Goal: Information Seeking & Learning: Find contact information

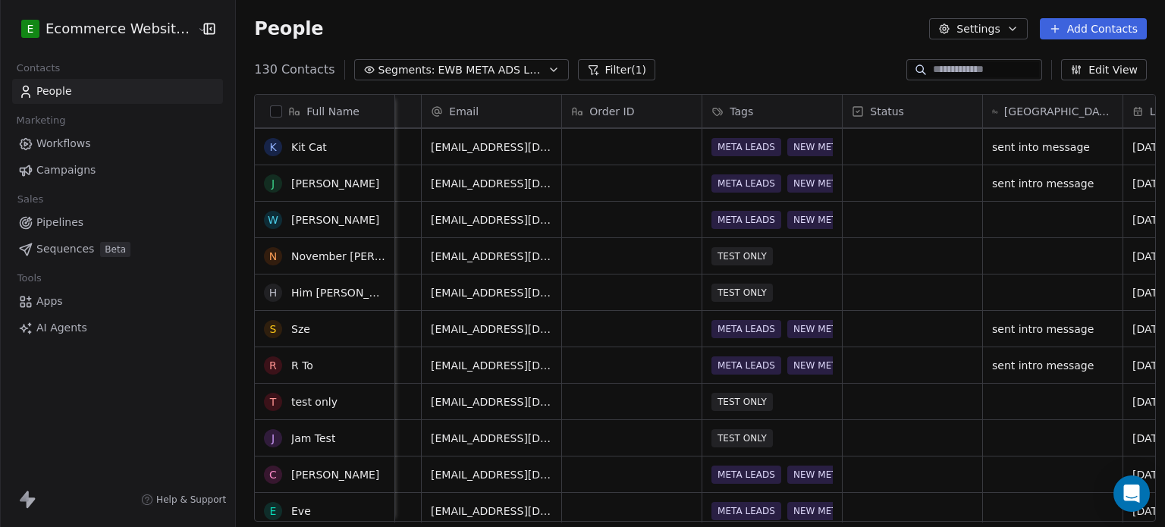
scroll to position [385, 0]
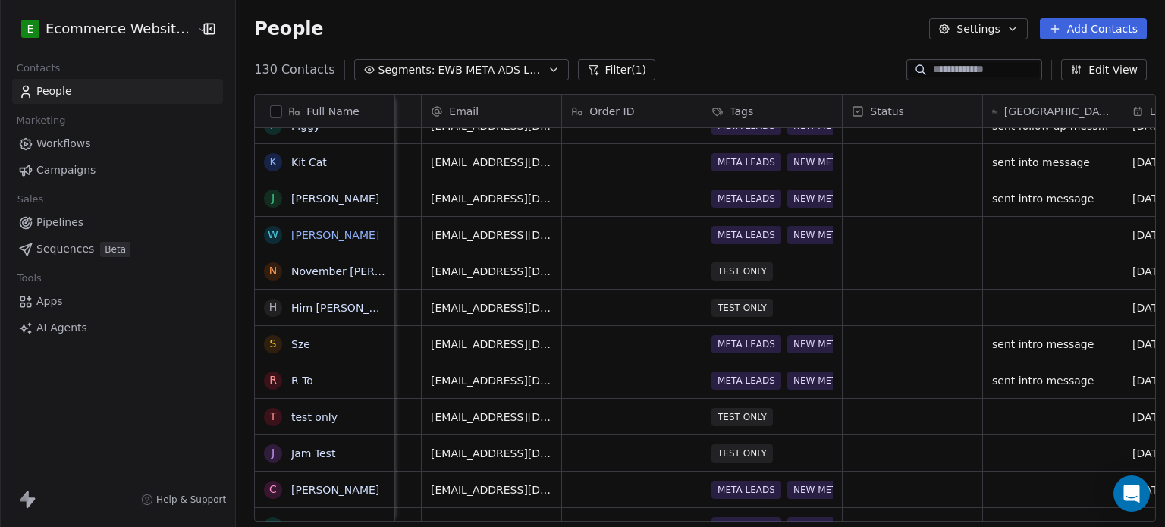
click at [330, 236] on link "[PERSON_NAME]" at bounding box center [335, 235] width 88 height 12
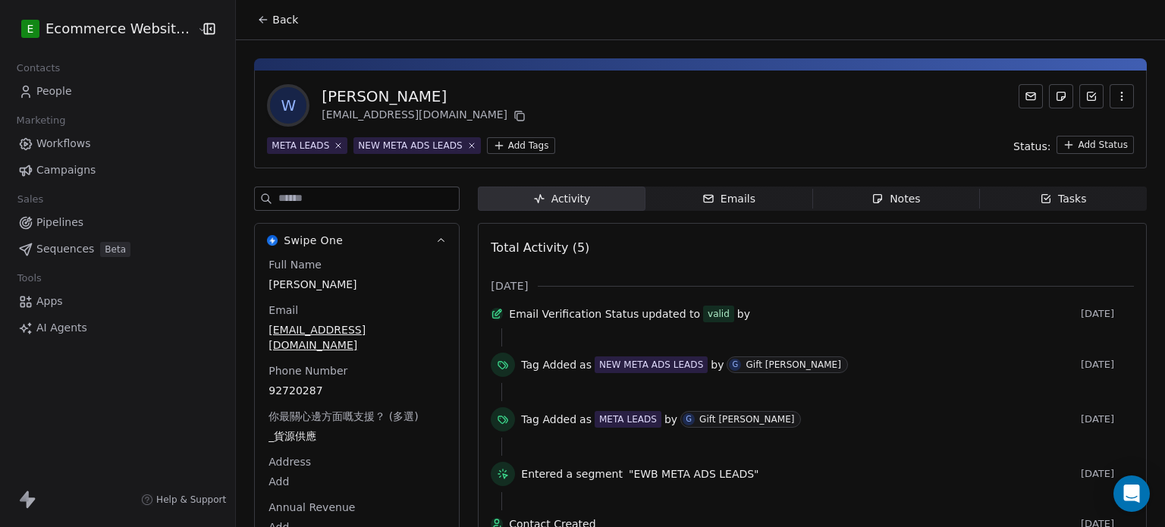
scroll to position [46, 0]
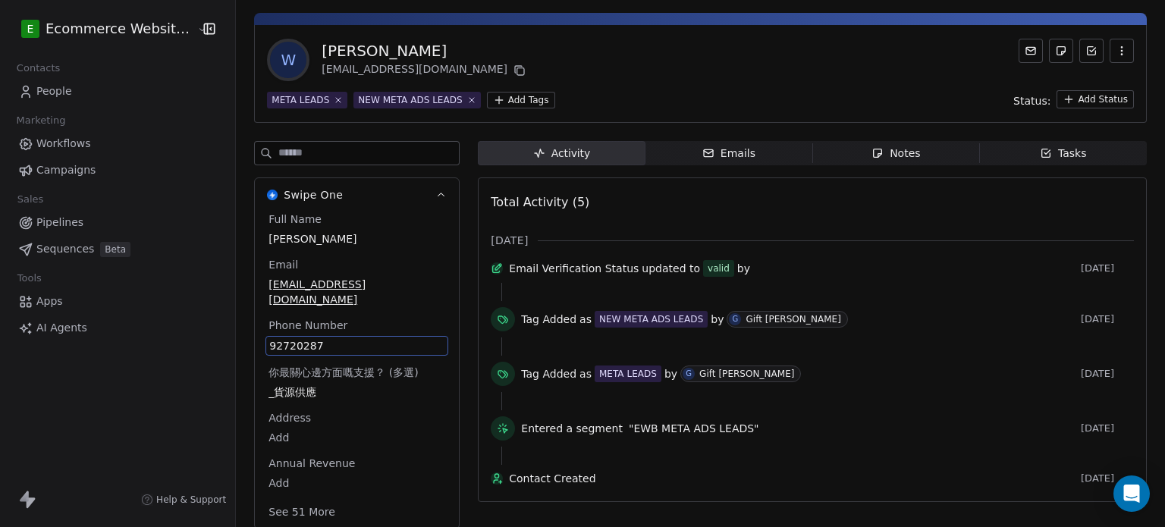
click at [337, 338] on span "92720287" at bounding box center [356, 345] width 175 height 15
drag, startPoint x: 337, startPoint y: 323, endPoint x: 328, endPoint y: 326, distance: 8.9
click at [328, 338] on span "92720287" at bounding box center [356, 345] width 175 height 15
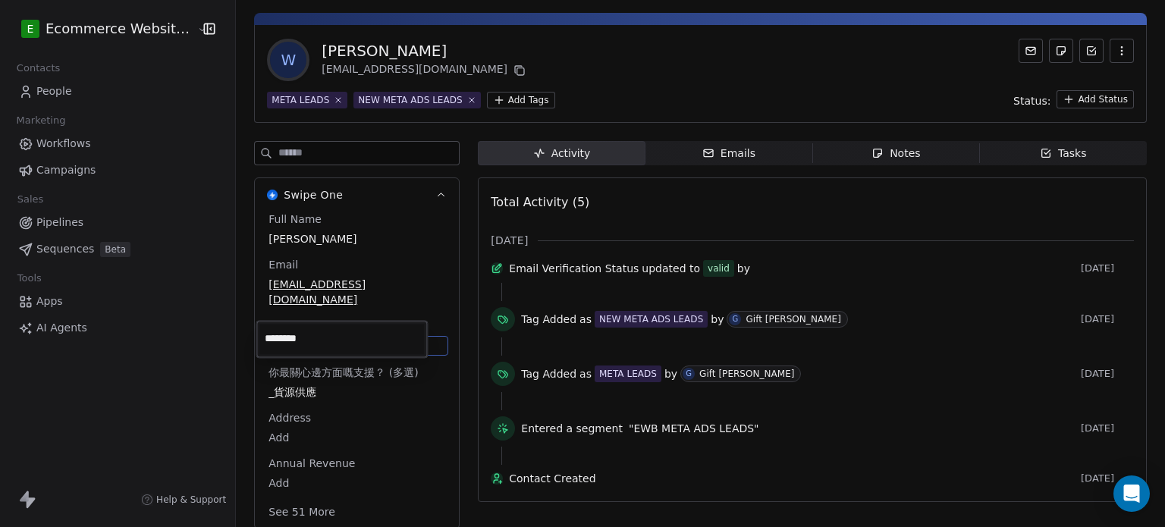
drag, startPoint x: 328, startPoint y: 326, endPoint x: 249, endPoint y: 325, distance: 79.6
click at [249, 325] on html "E Ecommerce Website Builder Contacts People Marketing Workflows Campaigns Sales…" at bounding box center [582, 263] width 1165 height 527
drag, startPoint x: 327, startPoint y: 334, endPoint x: 253, endPoint y: 329, distance: 73.7
click at [253, 329] on html "E Ecommerce Website Builder Contacts People Marketing Workflows Campaigns Sales…" at bounding box center [582, 263] width 1165 height 527
click at [597, 46] on html "E Ecommerce Website Builder Contacts People Marketing Workflows Campaigns Sales…" at bounding box center [582, 263] width 1165 height 527
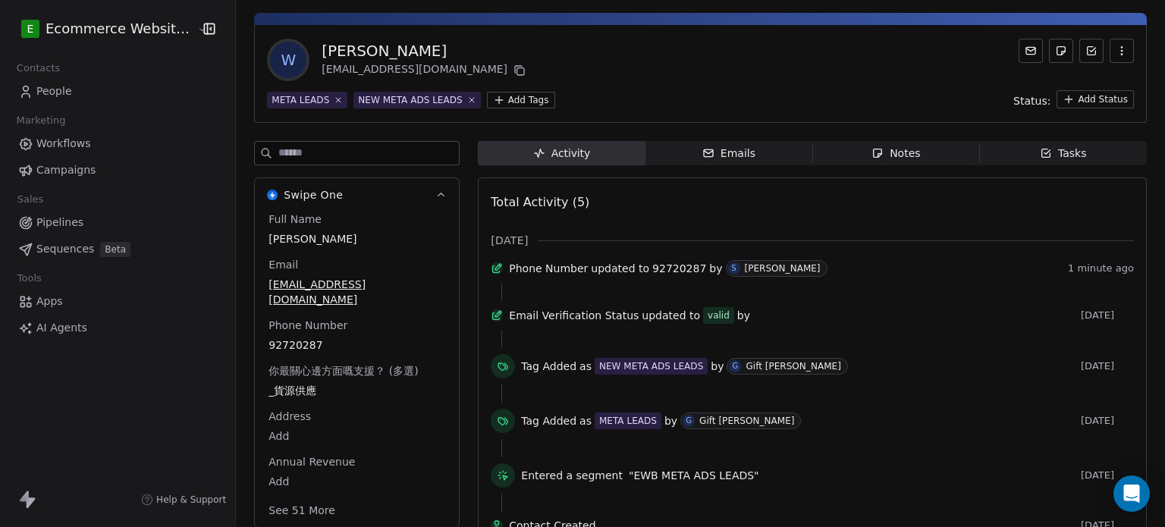
scroll to position [0, 0]
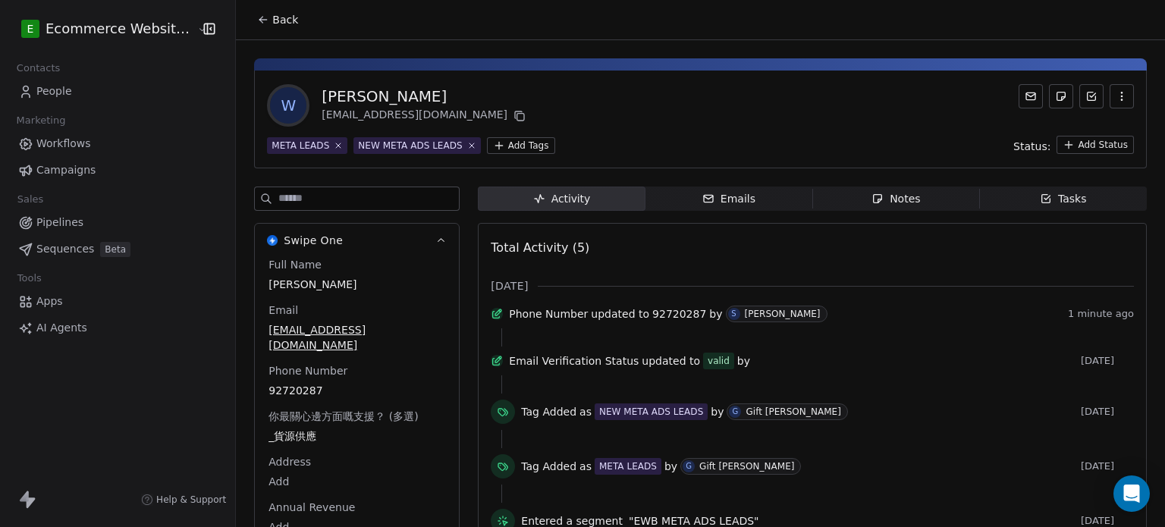
click at [261, 17] on button "Back" at bounding box center [277, 19] width 59 height 27
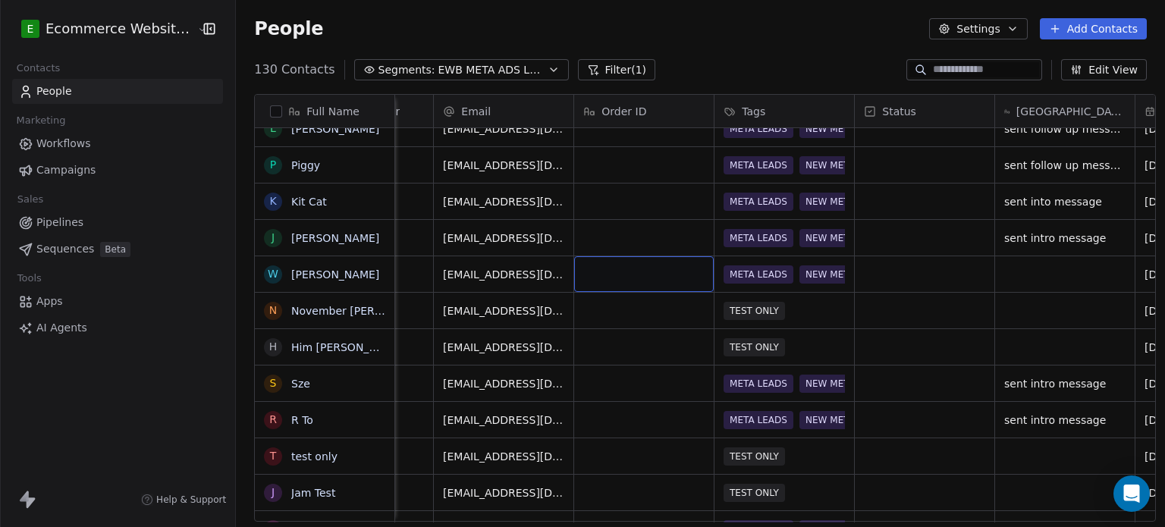
scroll to position [0, 388]
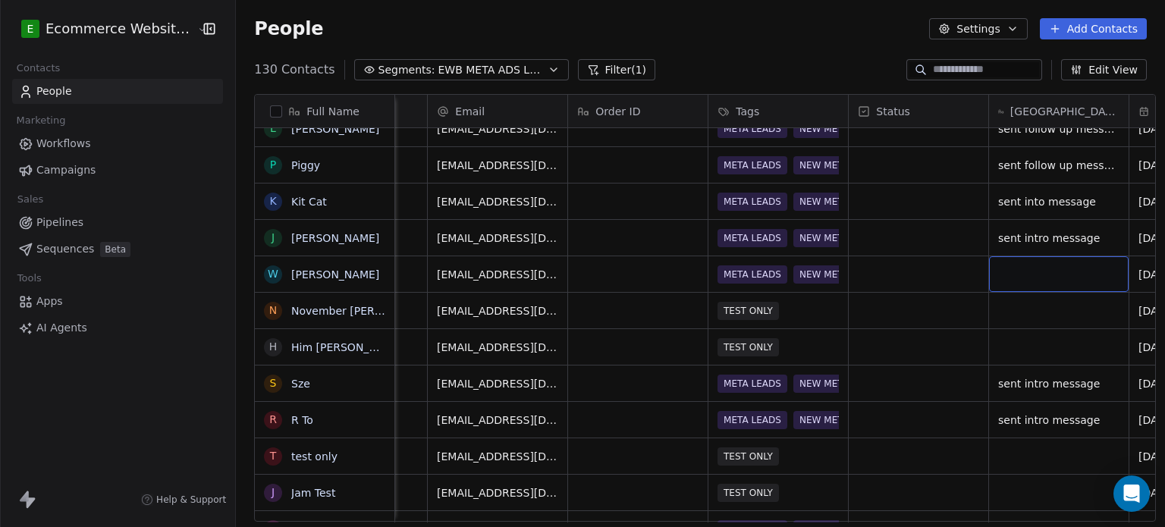
click at [1044, 272] on div "grid" at bounding box center [1059, 274] width 140 height 36
type textarea "**********"
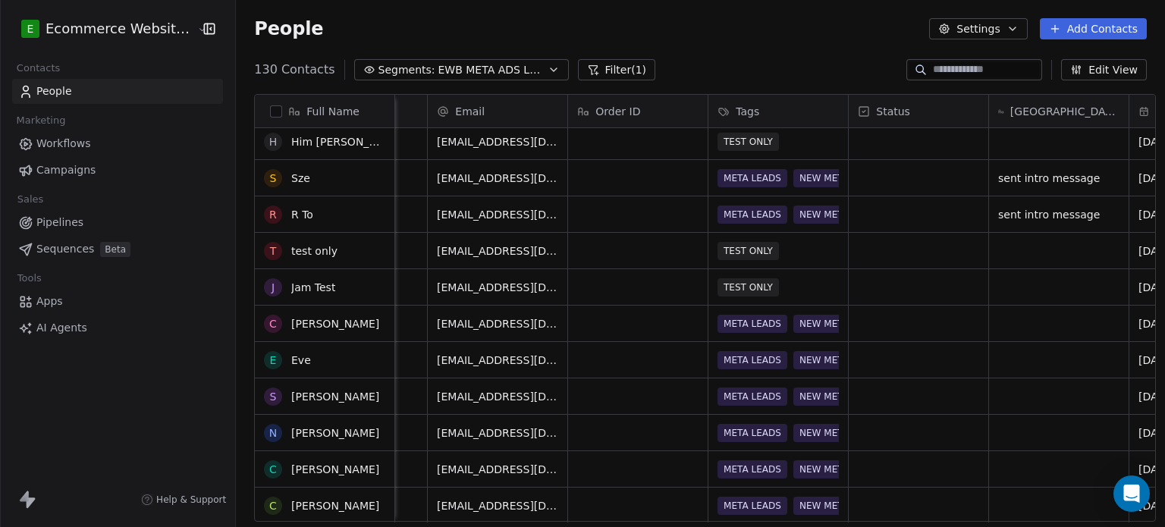
scroll to position [552, 0]
click at [305, 319] on link "[PERSON_NAME]" at bounding box center [335, 323] width 88 height 12
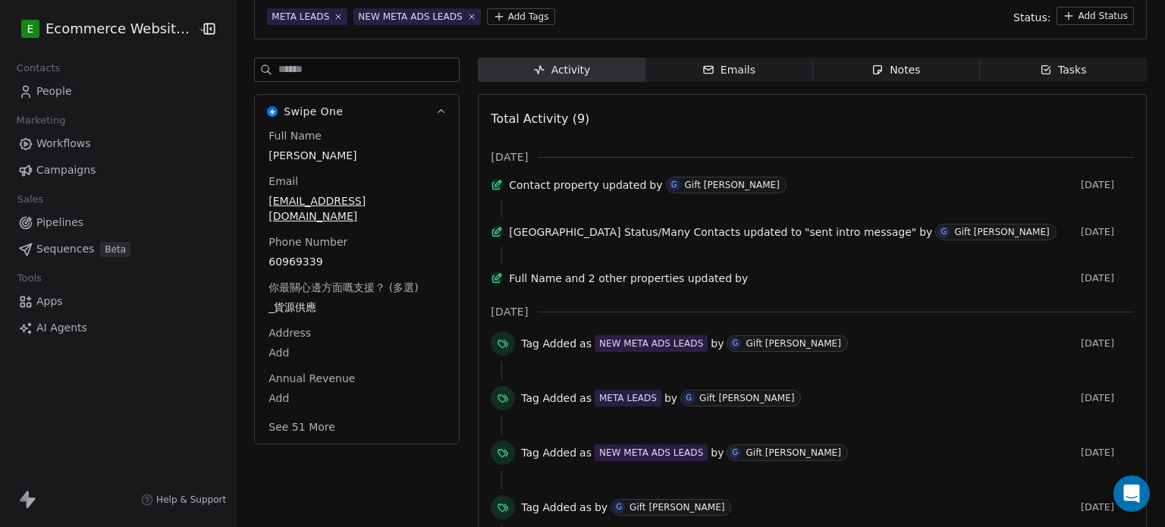
scroll to position [121, 0]
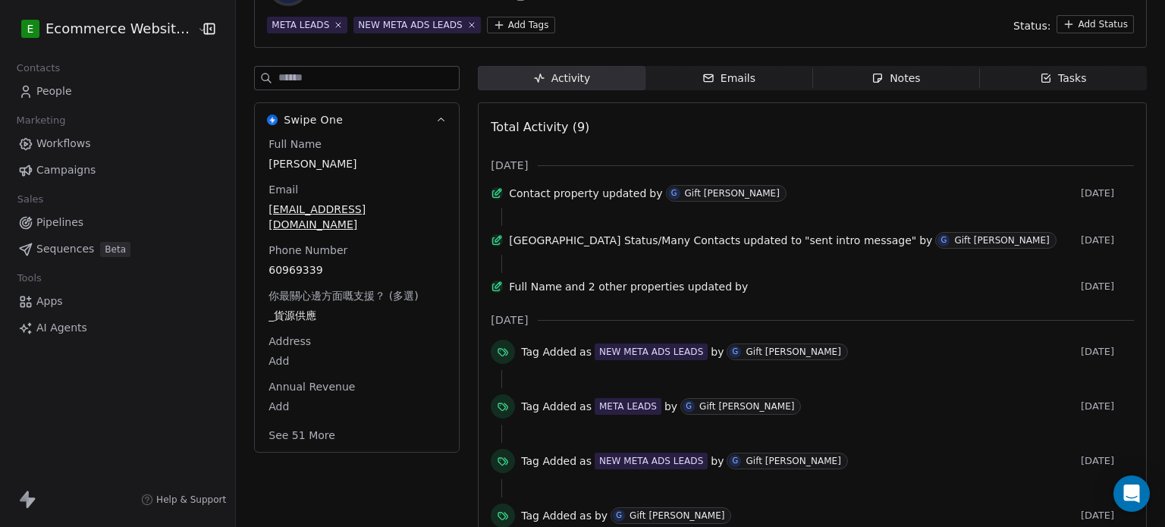
click at [1014, 75] on span "Tasks Tasks" at bounding box center [1063, 78] width 167 height 24
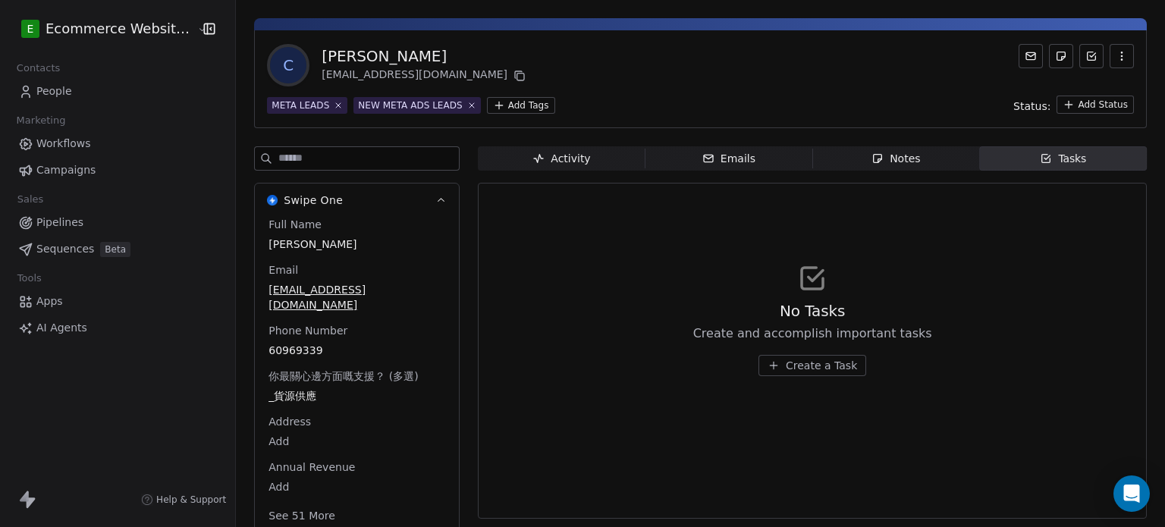
click at [589, 157] on span "Activity Activity" at bounding box center [561, 158] width 167 height 24
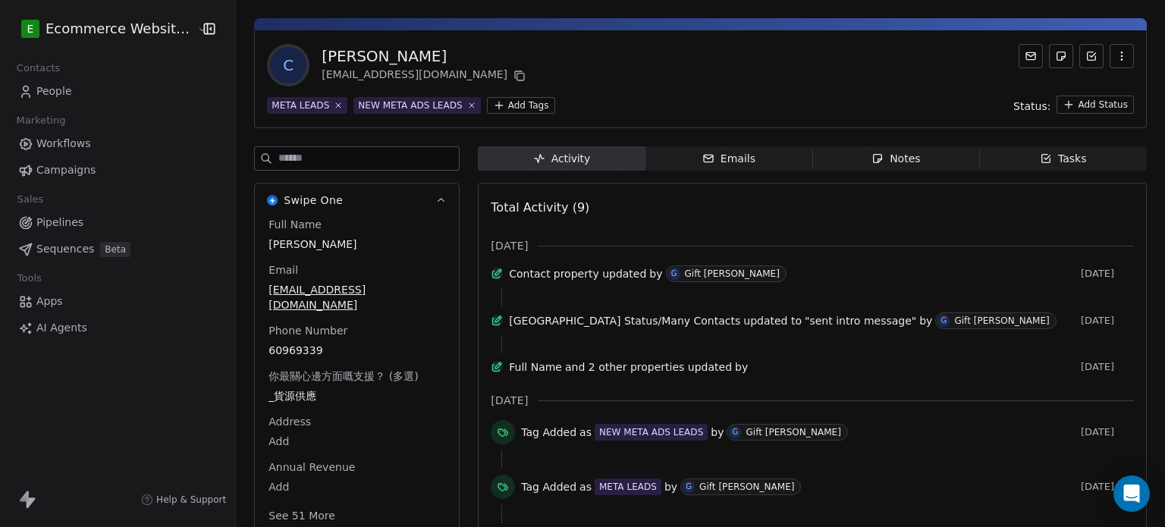
click at [707, 159] on div "Emails" at bounding box center [728, 159] width 53 height 16
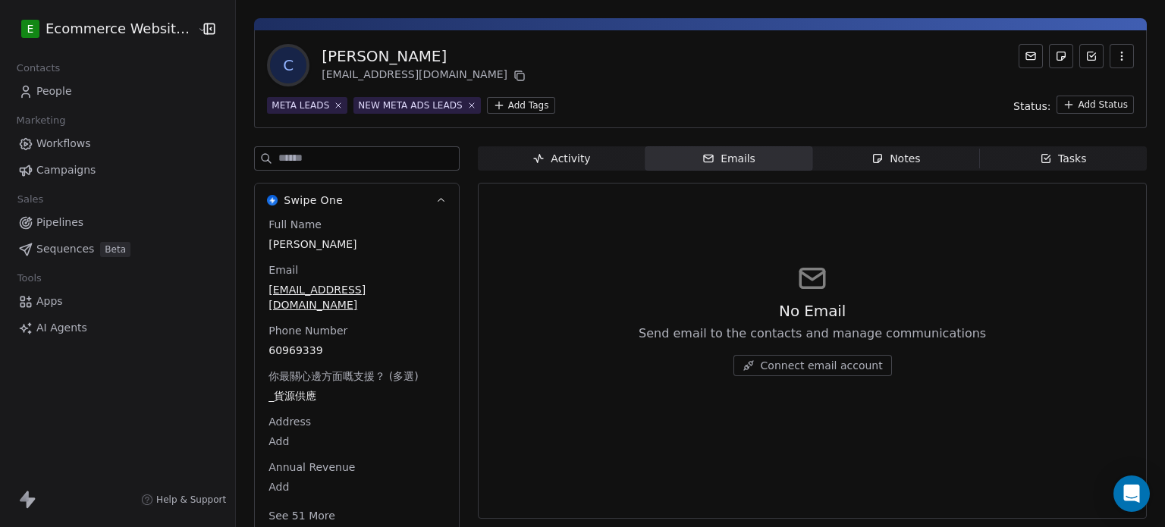
click at [874, 162] on div "Notes" at bounding box center [895, 159] width 49 height 16
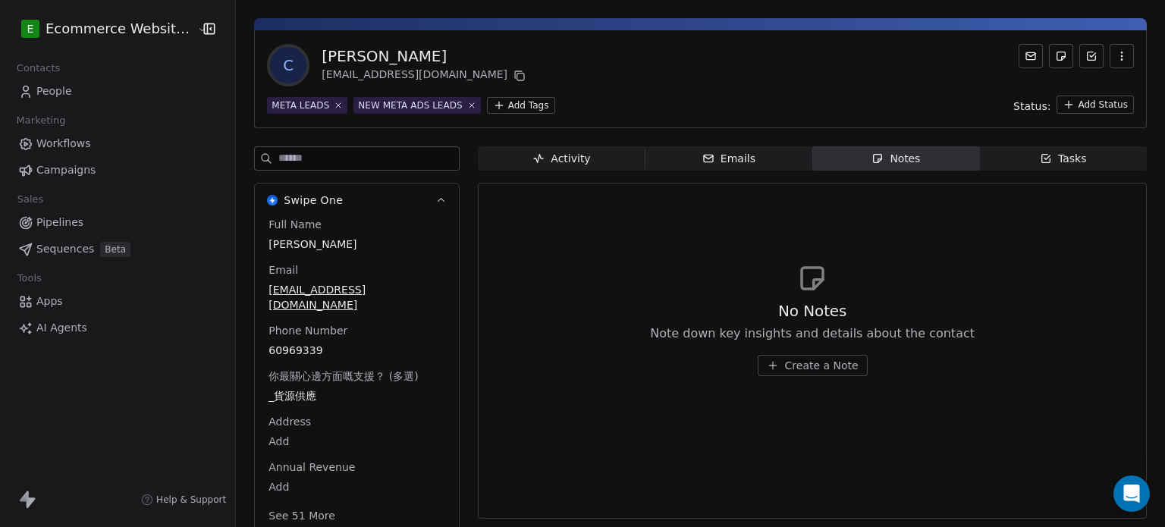
click at [1047, 152] on div "Tasks" at bounding box center [1063, 159] width 47 height 16
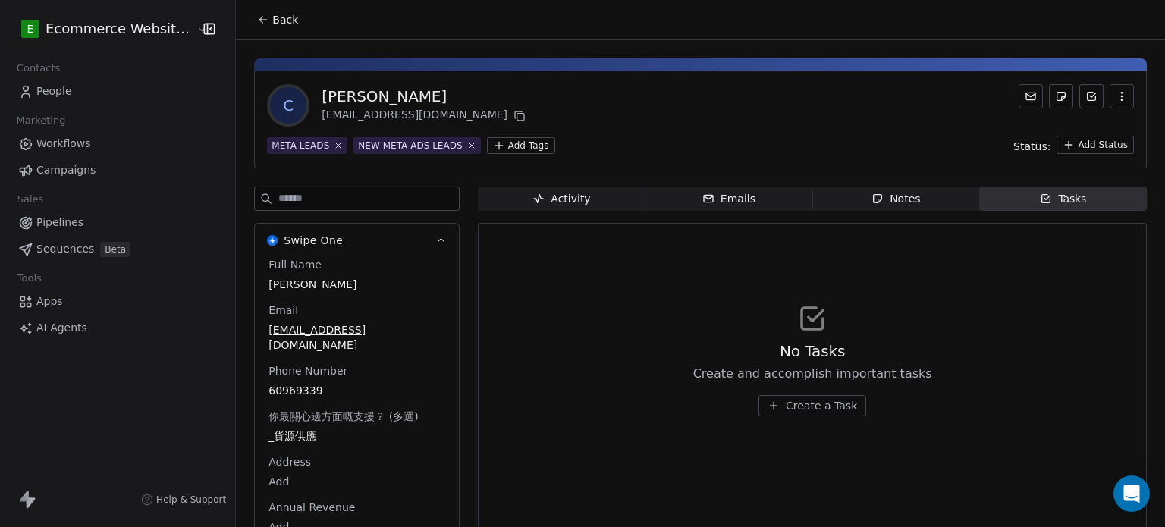
click at [260, 17] on icon at bounding box center [261, 18] width 3 height 3
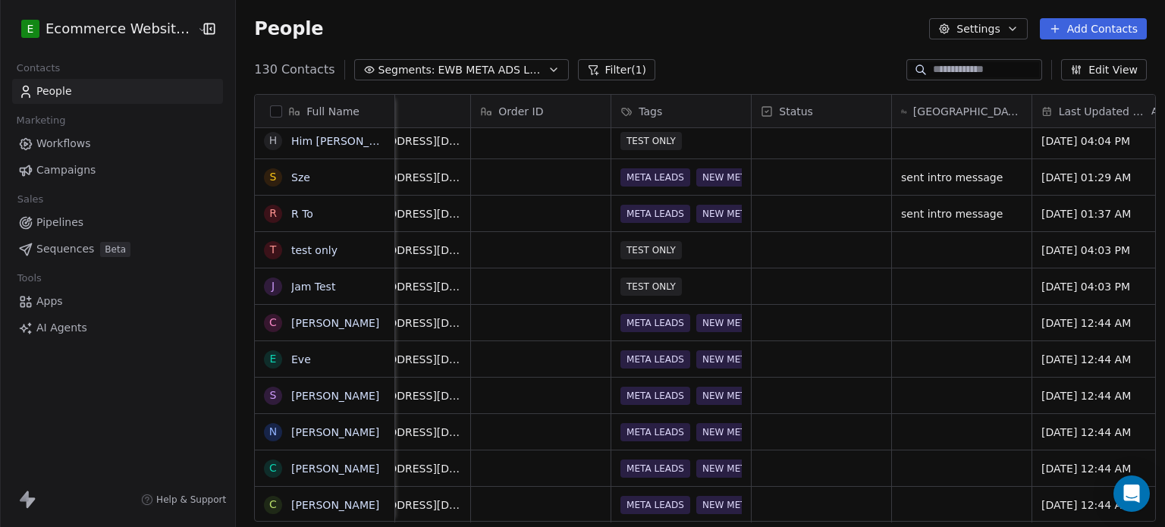
scroll to position [0, 487]
click at [911, 330] on div "grid" at bounding box center [960, 323] width 140 height 36
type textarea "**********"
click at [297, 363] on link "Eve" at bounding box center [301, 359] width 20 height 12
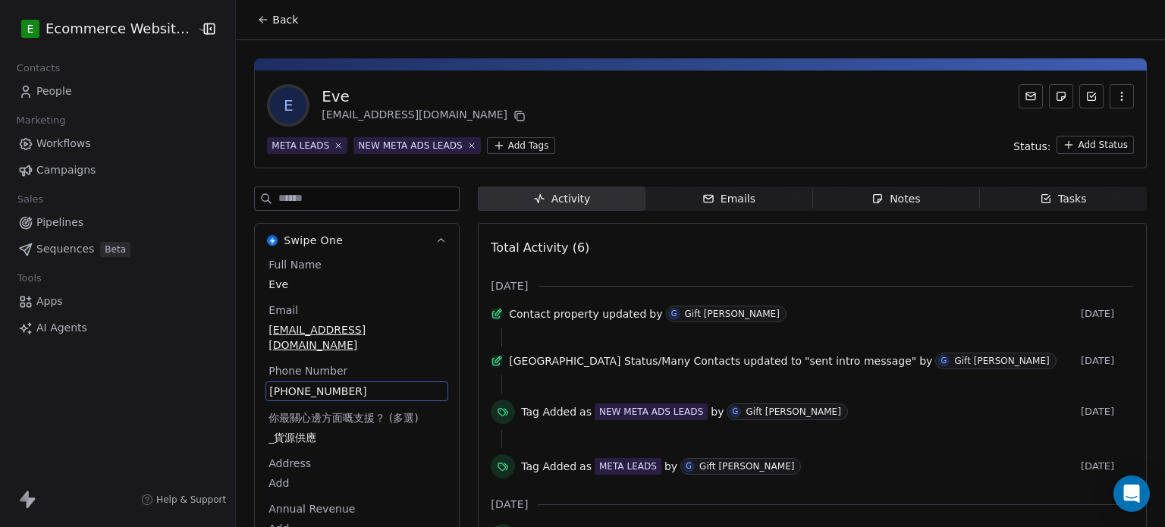
scroll to position [112, 0]
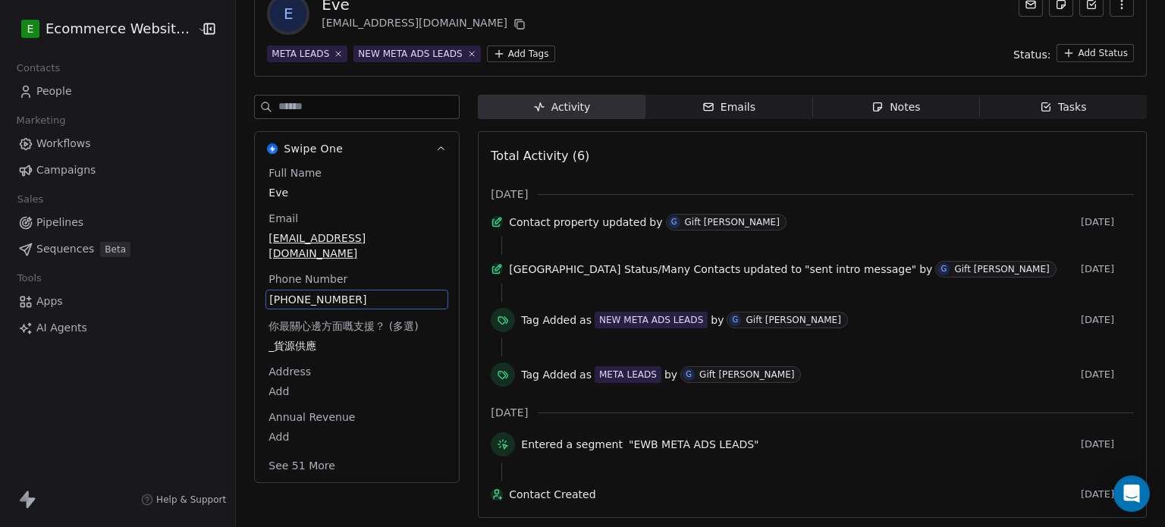
drag, startPoint x: 370, startPoint y: 373, endPoint x: 301, endPoint y: 371, distance: 69.1
click at [301, 371] on div "Full Name [PERSON_NAME] [PERSON_NAME][EMAIL_ADDRESS][DOMAIN_NAME] Phone Number …" at bounding box center [356, 320] width 183 height 311
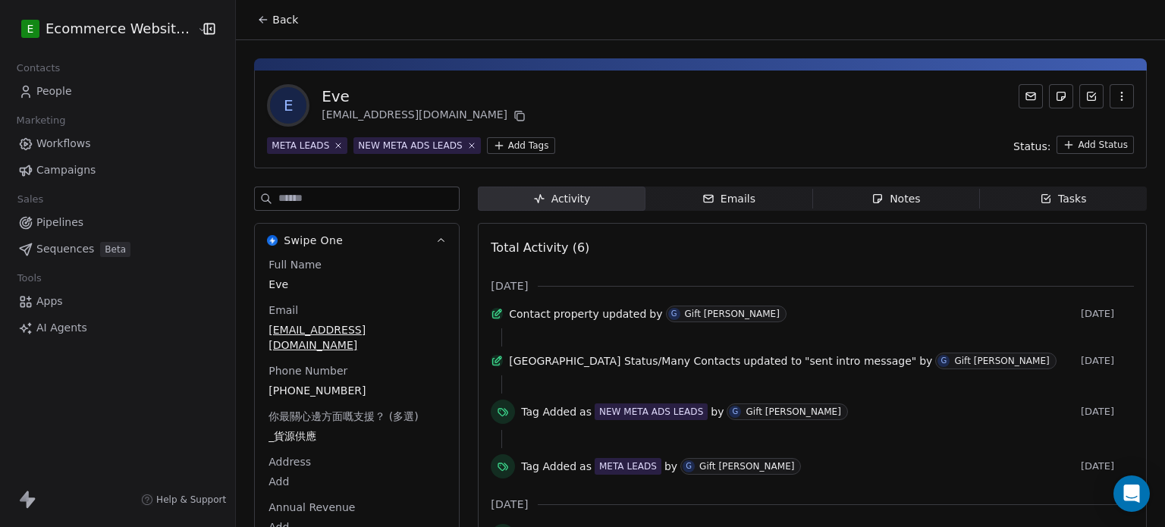
click at [260, 18] on icon at bounding box center [261, 18] width 3 height 3
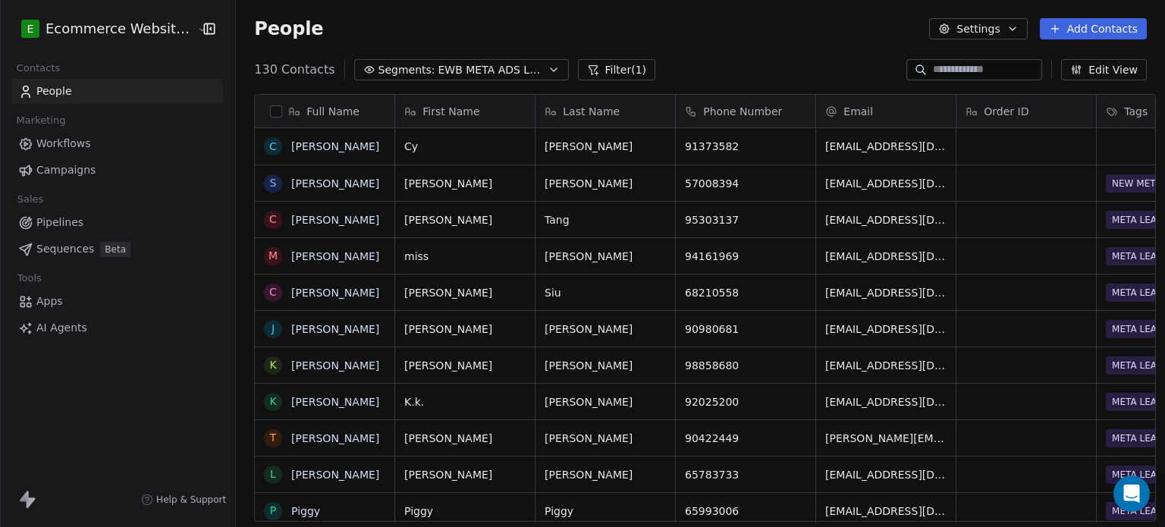
scroll to position [452, 926]
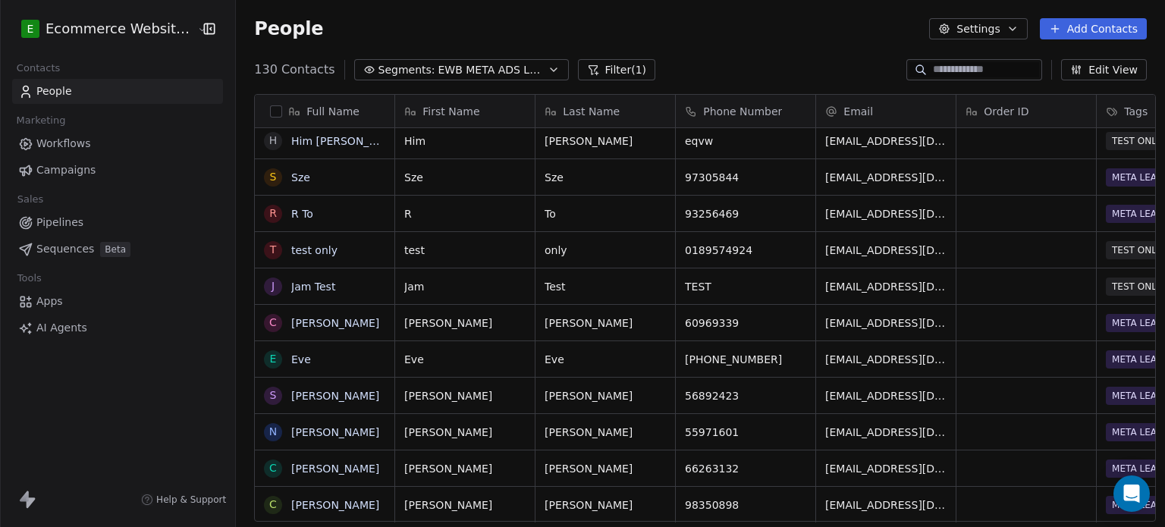
click at [512, 69] on span "EWB META ADS LEADS" at bounding box center [491, 70] width 106 height 16
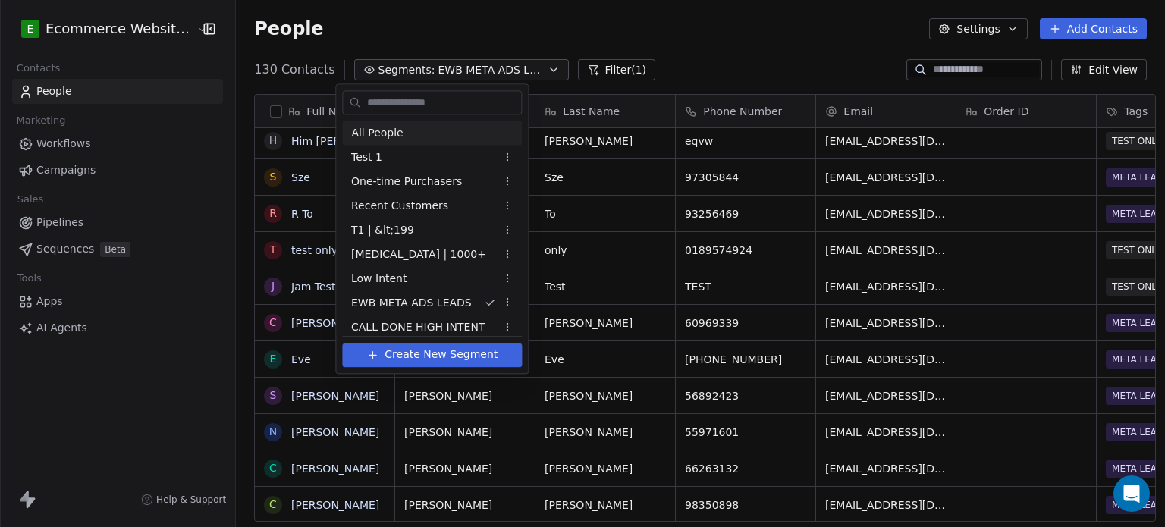
click at [452, 137] on div "All People" at bounding box center [432, 133] width 180 height 24
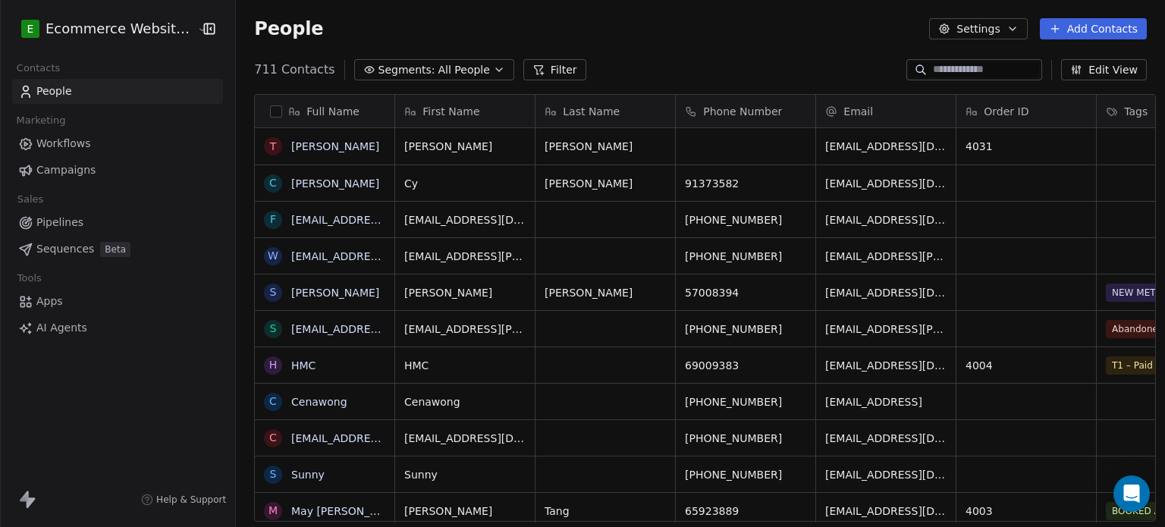
click at [986, 69] on input at bounding box center [986, 69] width 106 height 15
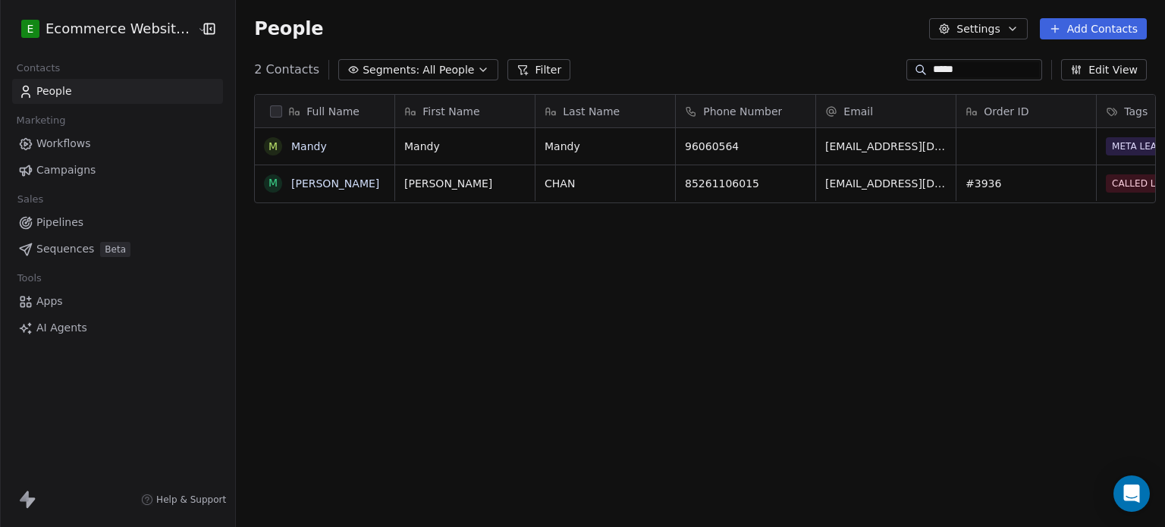
type input "*****"
click at [309, 181] on link "[PERSON_NAME]" at bounding box center [335, 183] width 88 height 12
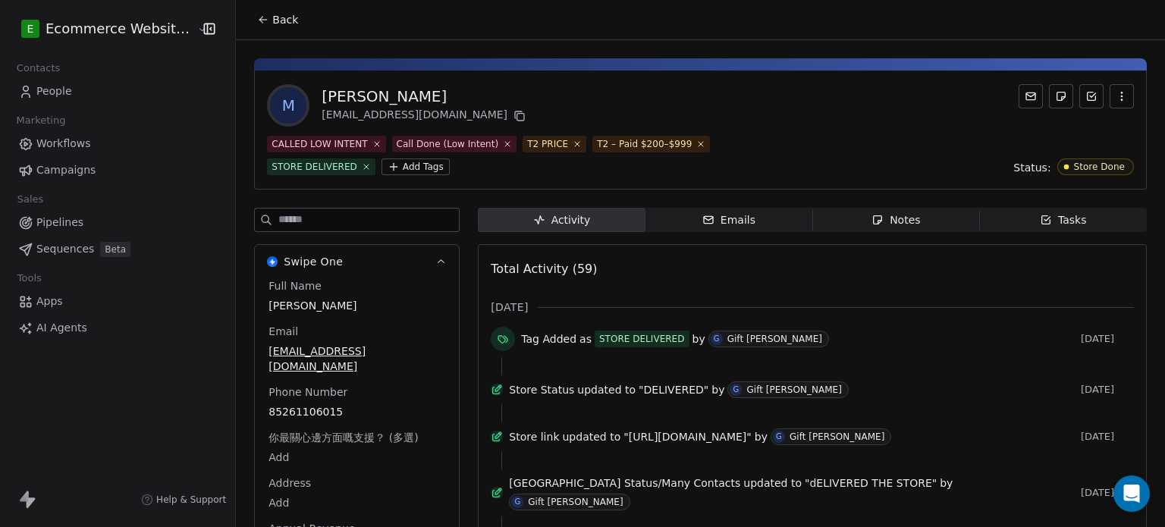
click at [758, 209] on span "Emails Emails" at bounding box center [728, 220] width 167 height 24
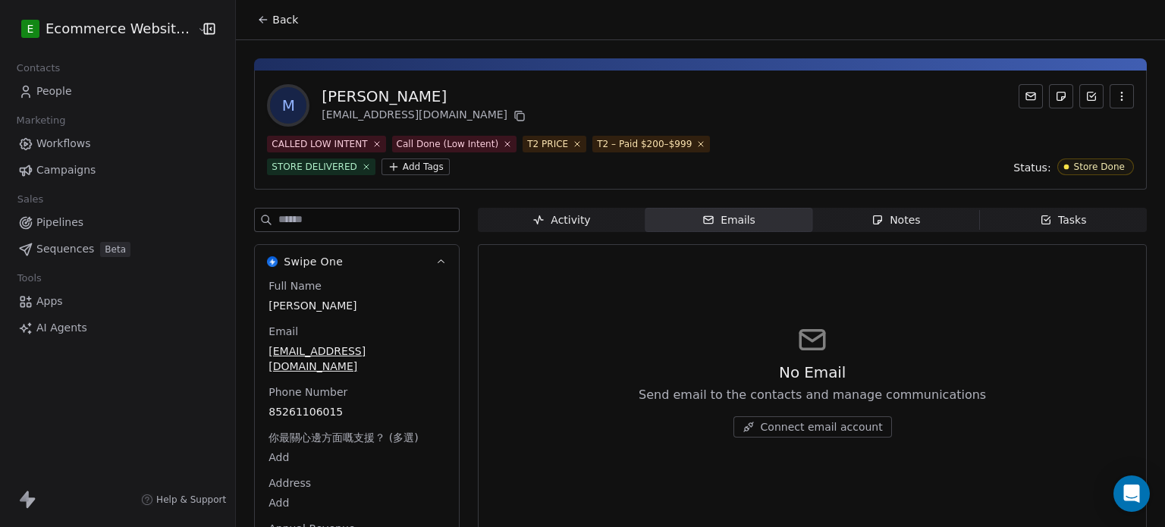
click at [864, 209] on span "Notes Notes" at bounding box center [895, 220] width 167 height 24
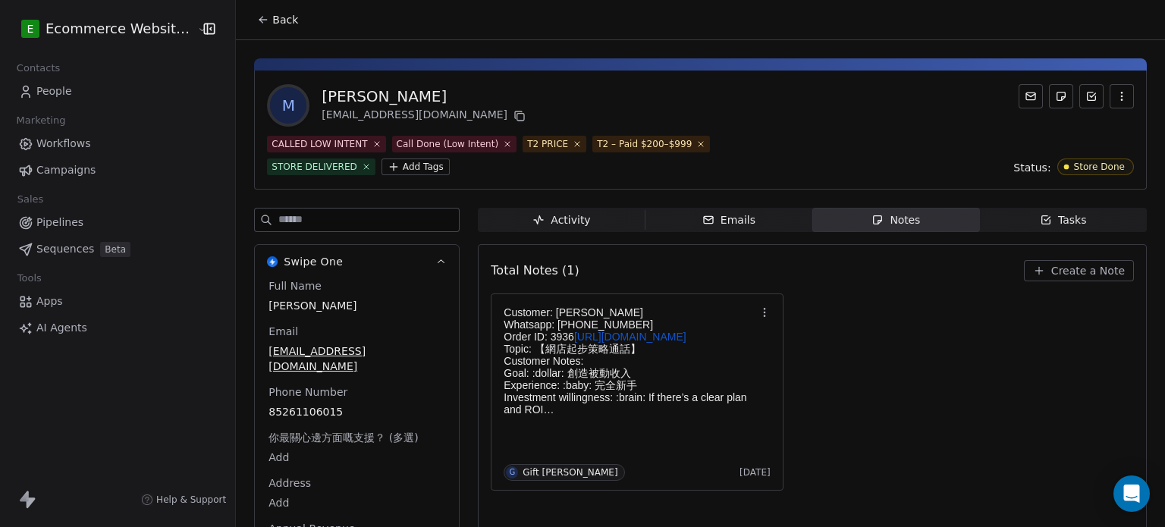
click at [1013, 208] on span "Tasks Tasks" at bounding box center [1063, 220] width 167 height 24
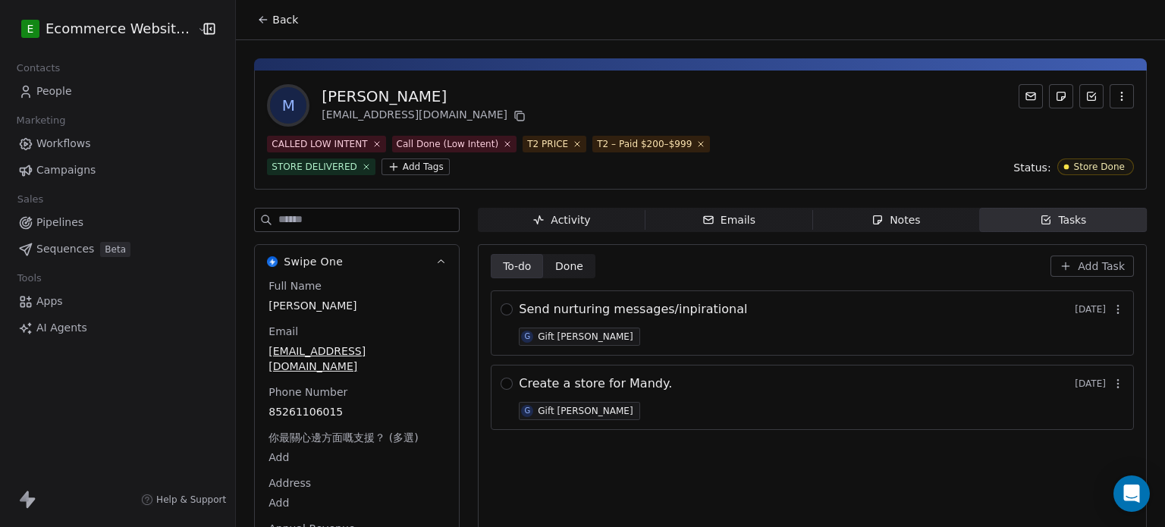
click at [567, 265] on span "Done" at bounding box center [569, 267] width 28 height 16
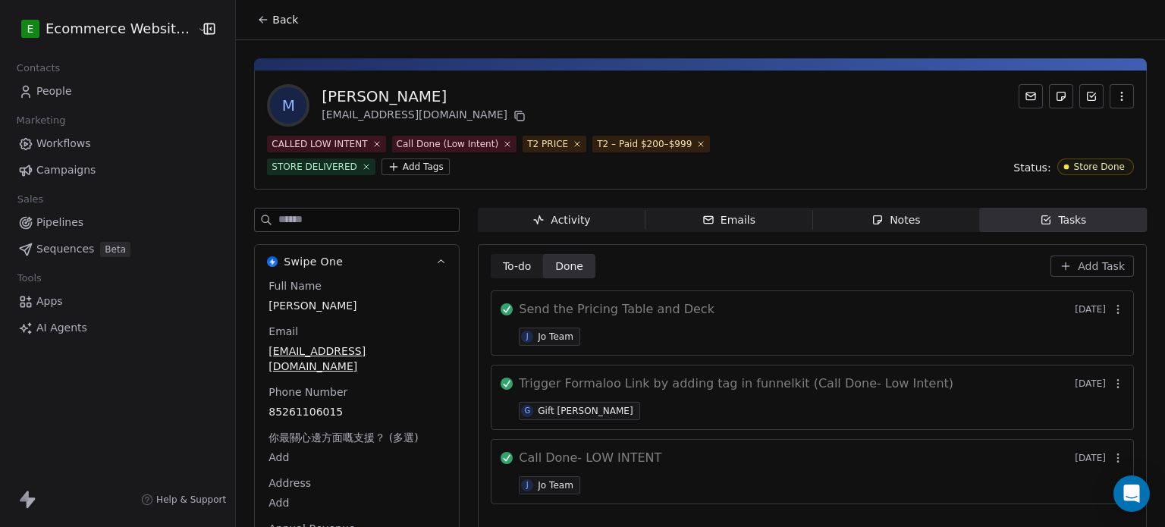
click at [518, 266] on span "To-do" at bounding box center [517, 267] width 29 height 16
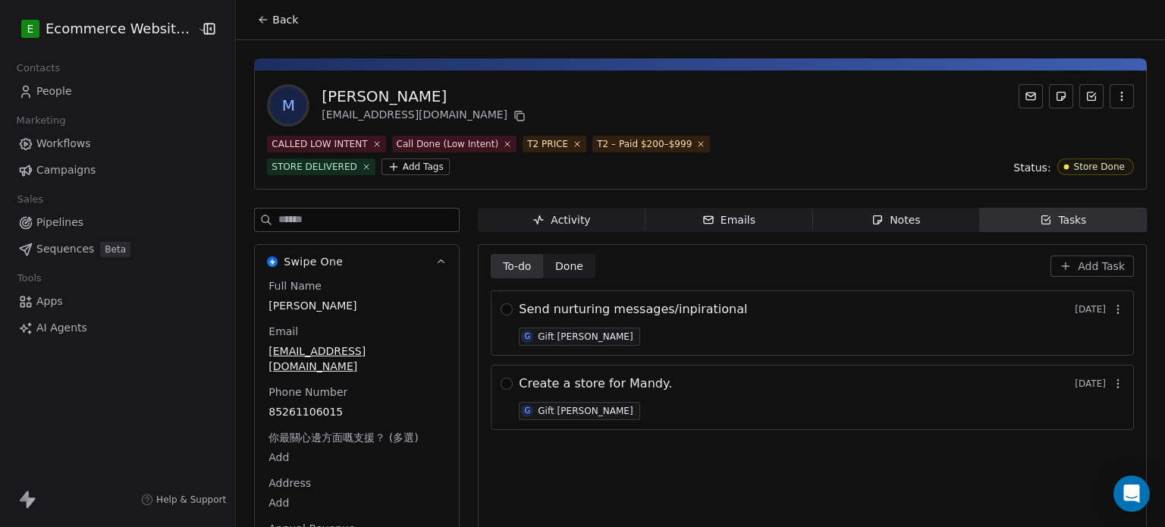
click at [746, 211] on span "Emails Emails" at bounding box center [728, 220] width 167 height 24
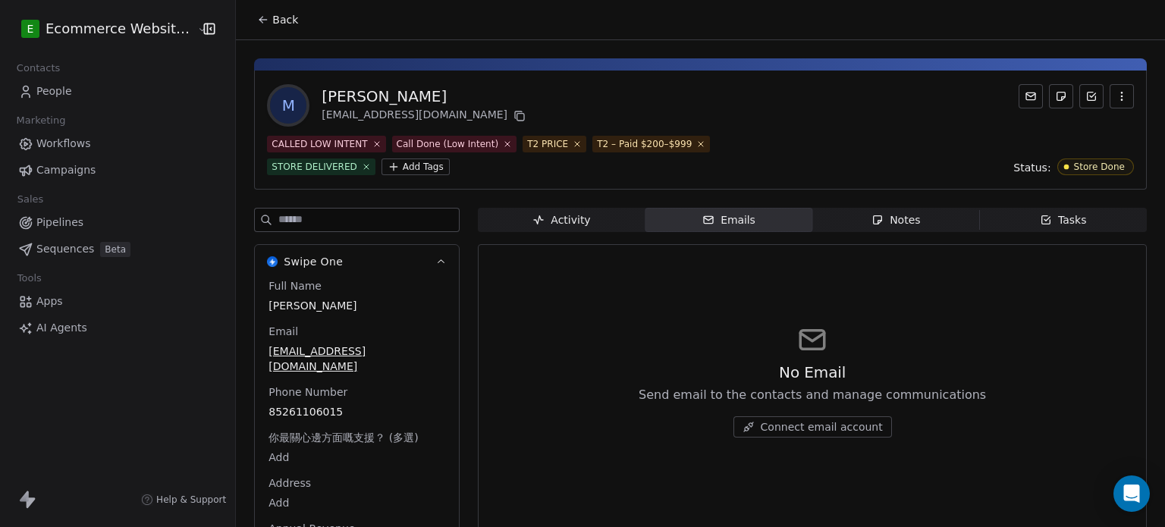
click at [586, 209] on span "Activity Activity" at bounding box center [561, 220] width 167 height 24
